Goal: Transaction & Acquisition: Purchase product/service

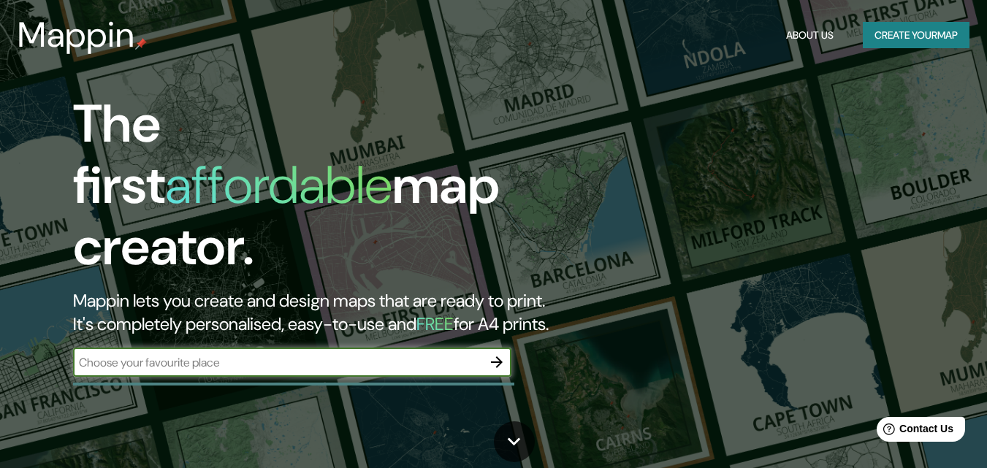
click at [259, 354] on input "text" at bounding box center [277, 362] width 409 height 17
type input "plaza de la bandera lima"
click at [501, 356] on icon "button" at bounding box center [497, 362] width 12 height 12
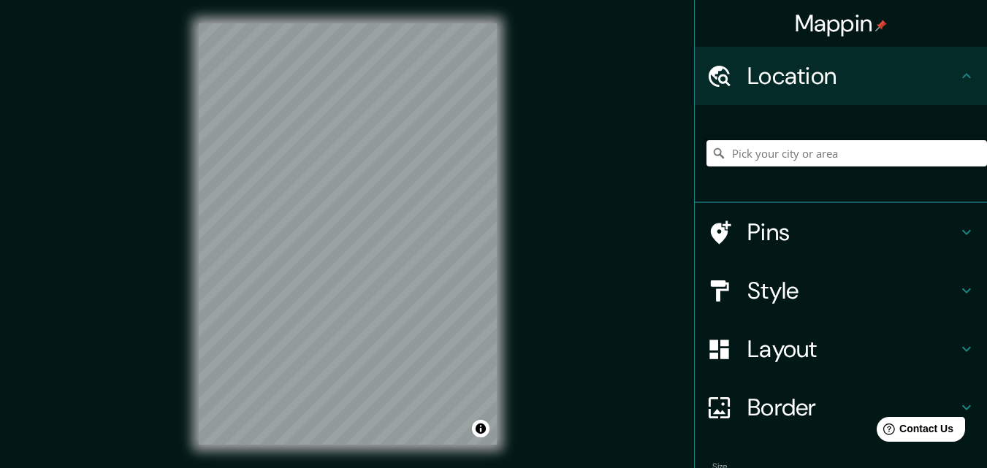
click at [792, 153] on input "Pick your city or area" at bounding box center [846, 153] width 280 height 26
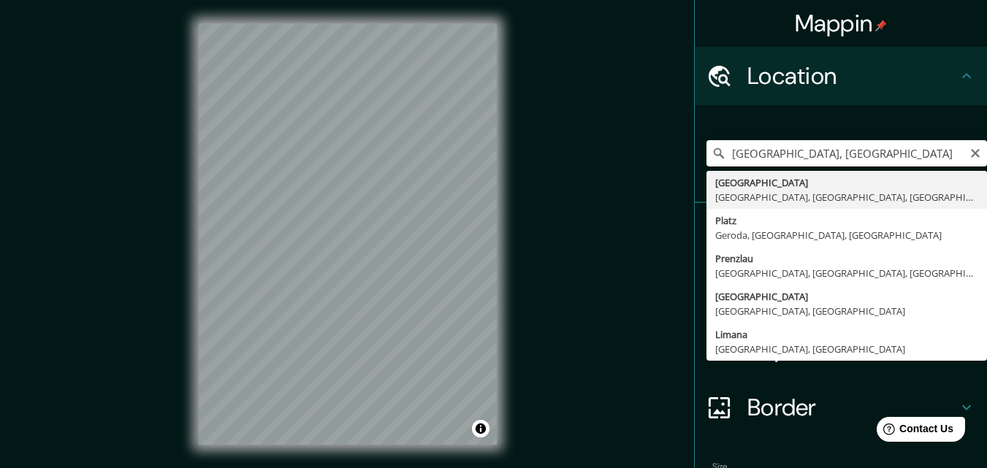
type input "[GEOGRAPHIC_DATA], [GEOGRAPHIC_DATA], [GEOGRAPHIC_DATA], [GEOGRAPHIC_DATA]"
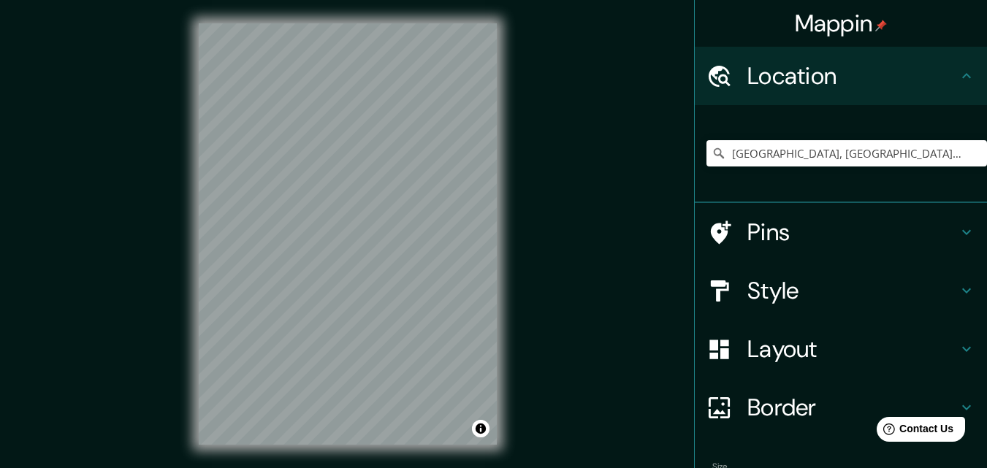
click at [782, 223] on h4 "Pins" at bounding box center [852, 232] width 210 height 29
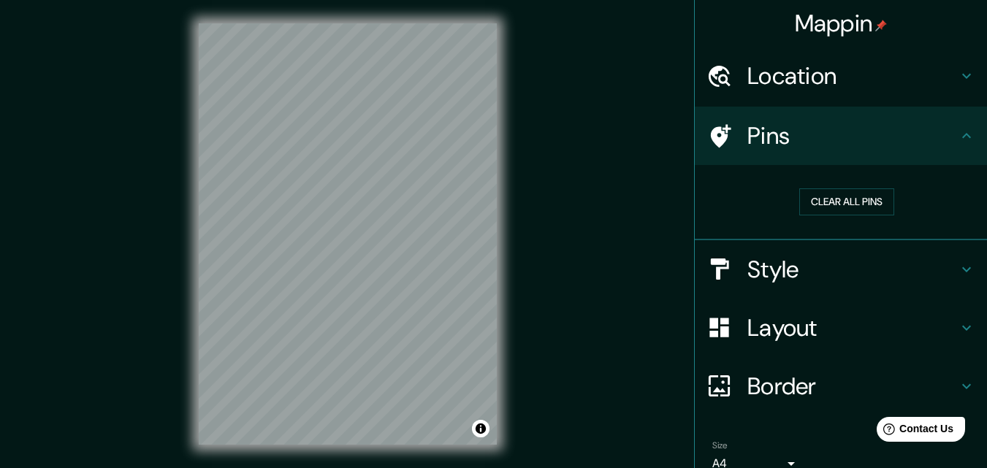
drag, startPoint x: 784, startPoint y: 136, endPoint x: 780, endPoint y: 143, distance: 8.2
click at [783, 136] on h4 "Pins" at bounding box center [852, 135] width 210 height 29
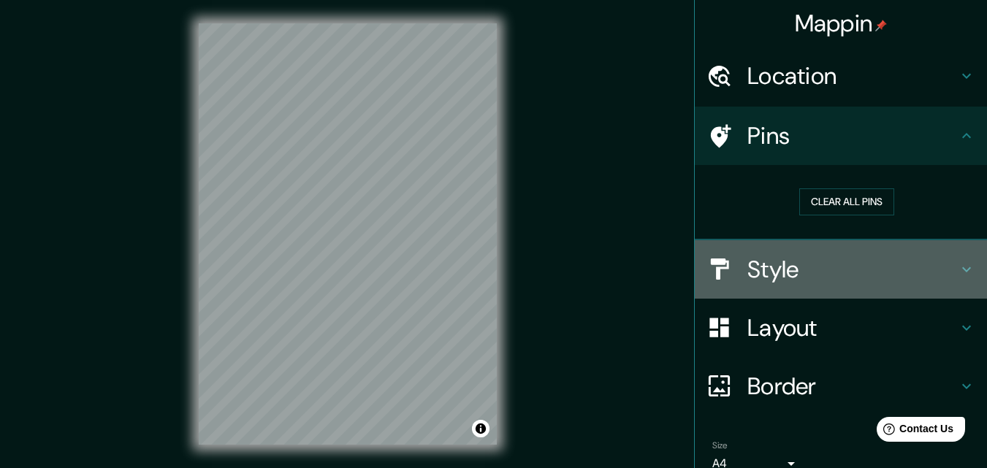
click at [760, 260] on h4 "Style" at bounding box center [852, 269] width 210 height 29
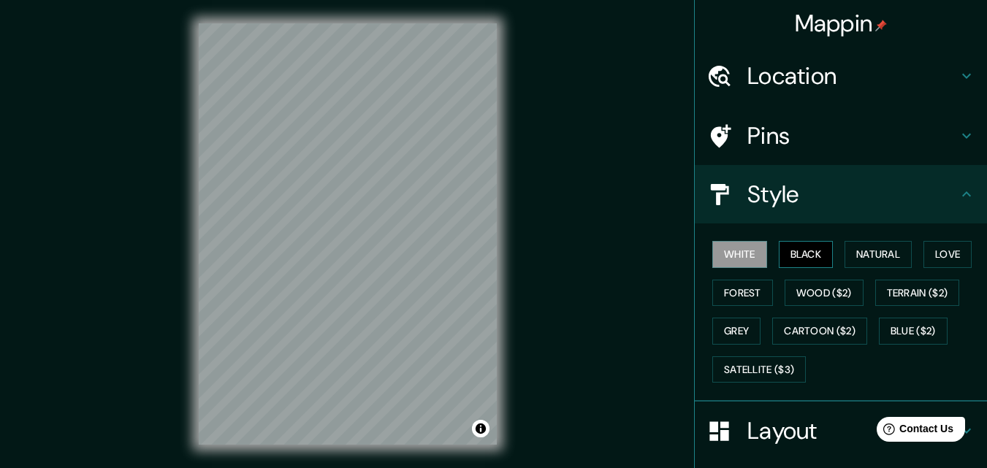
click at [793, 253] on button "Black" at bounding box center [806, 254] width 55 height 27
click at [859, 255] on button "Natural" at bounding box center [877, 254] width 67 height 27
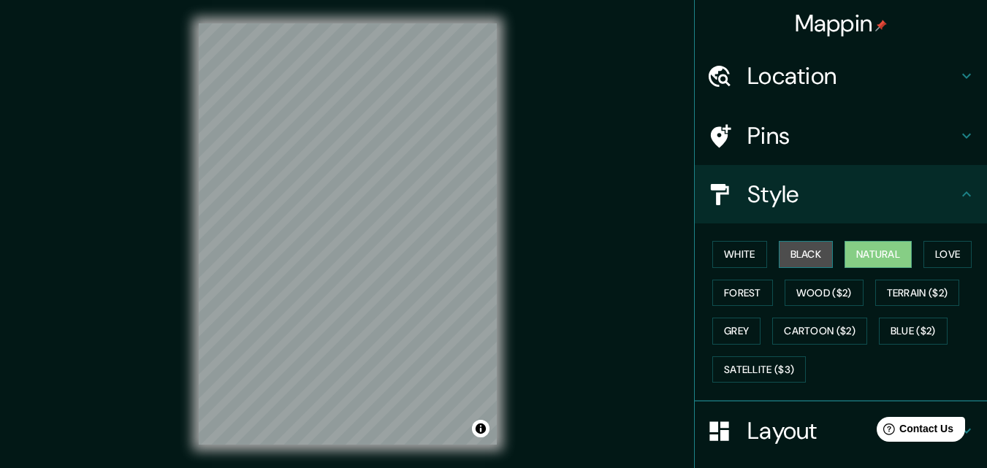
click at [801, 256] on button "Black" at bounding box center [806, 254] width 55 height 27
click at [481, 428] on button "Toggle attribution" at bounding box center [481, 429] width 18 height 18
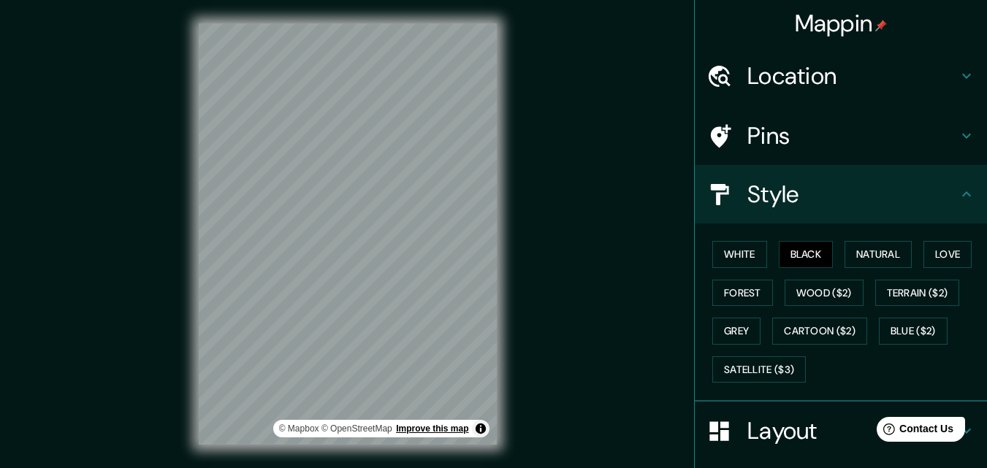
click at [440, 425] on link "Improve this map" at bounding box center [432, 429] width 72 height 10
